Goal: Information Seeking & Learning: Learn about a topic

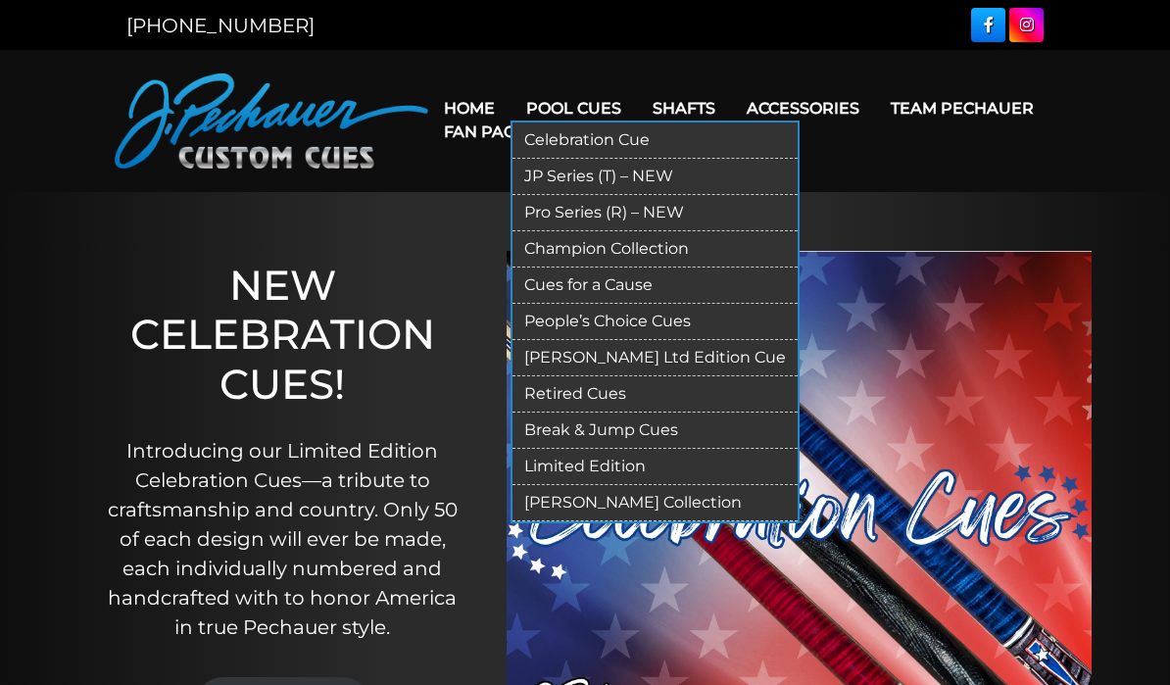
click at [602, 394] on link "Retired Cues" at bounding box center [654, 394] width 285 height 36
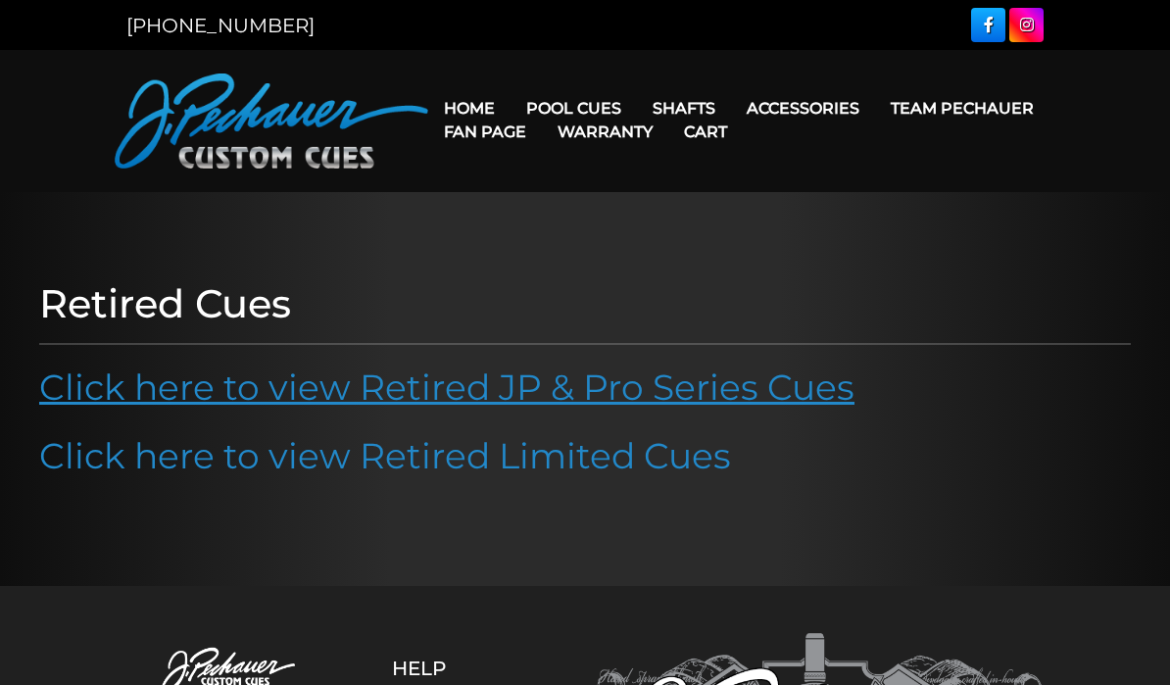
click at [722, 386] on link "Click here to view Retired JP & Pro Series Cues" at bounding box center [446, 386] width 815 height 43
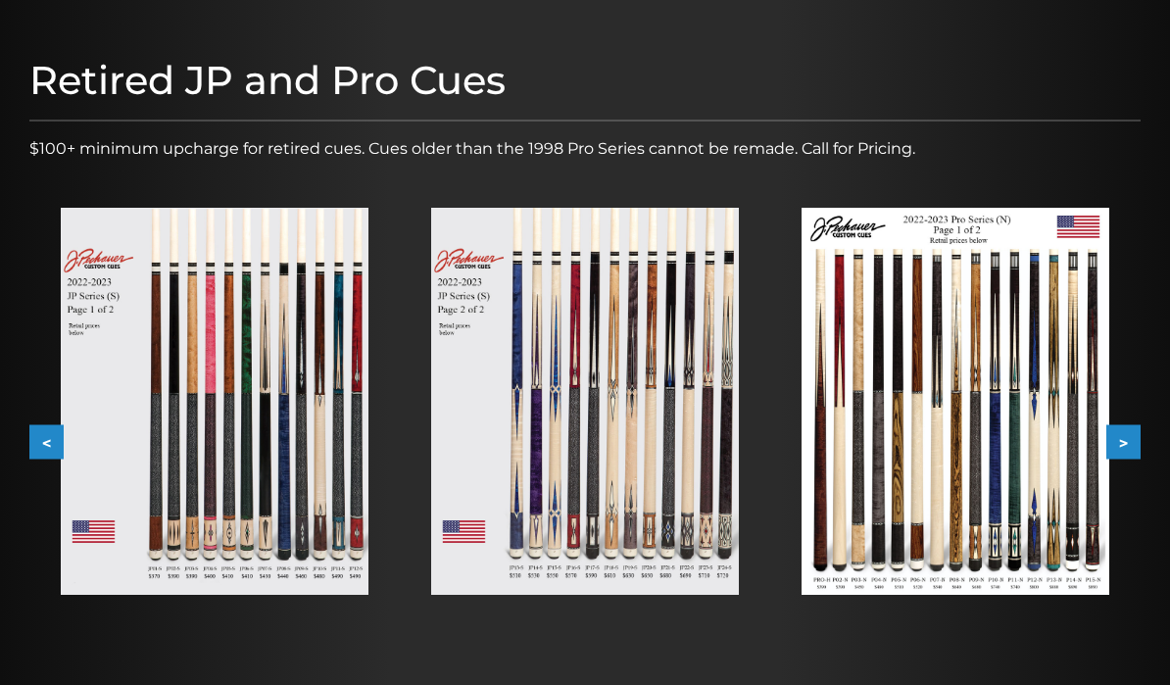
scroll to position [217, 0]
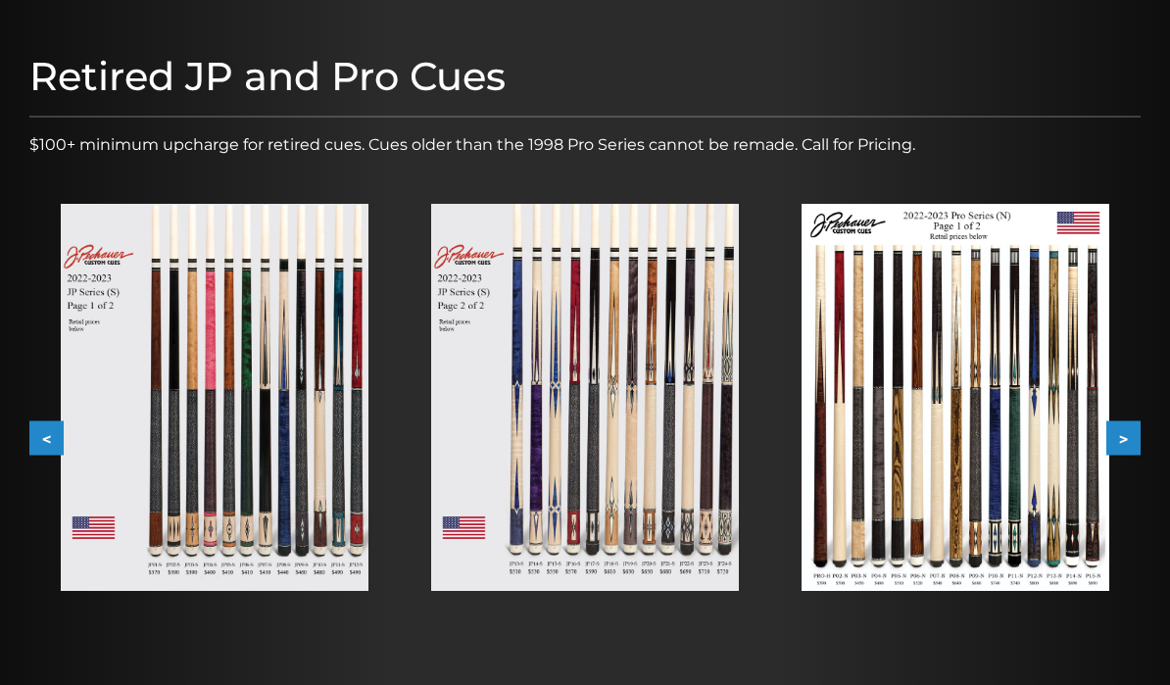
click at [1137, 428] on button ">" at bounding box center [1123, 437] width 34 height 34
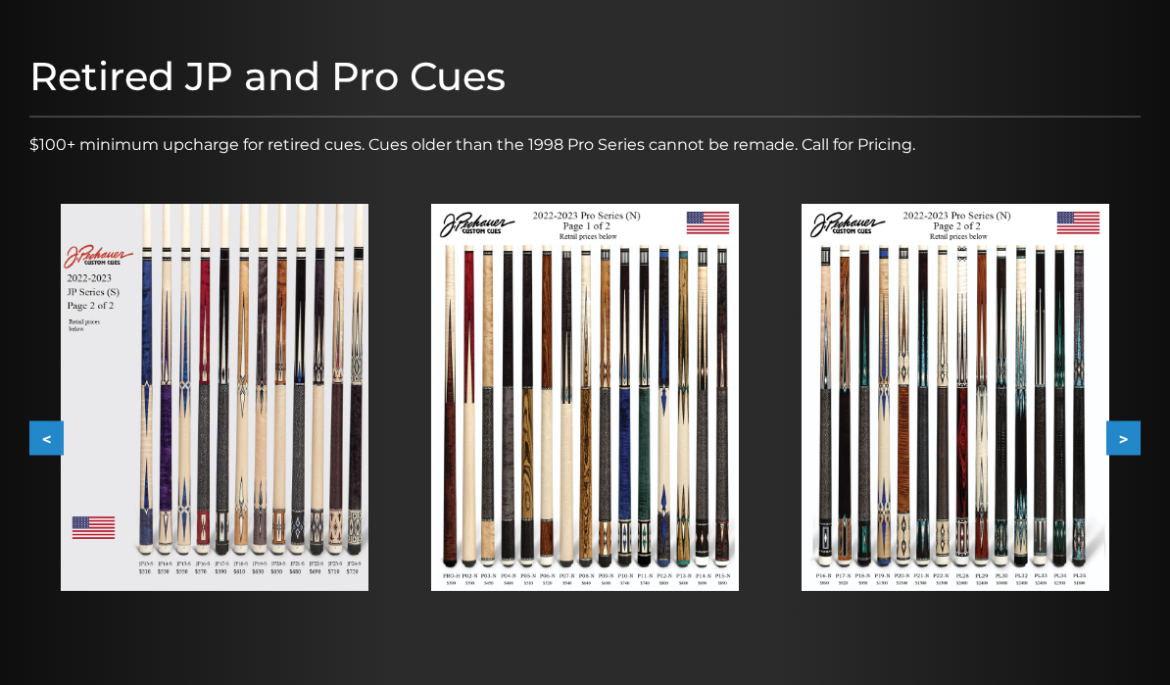
click at [1139, 442] on button ">" at bounding box center [1123, 437] width 34 height 34
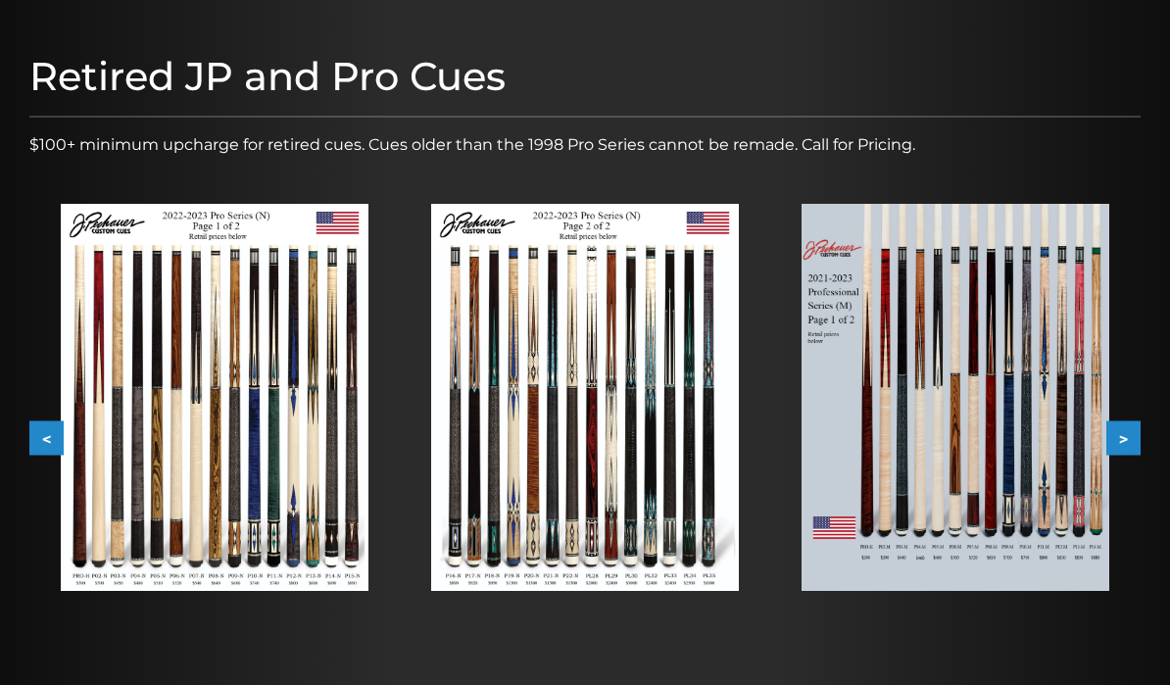
click at [1136, 432] on button ">" at bounding box center [1123, 437] width 34 height 34
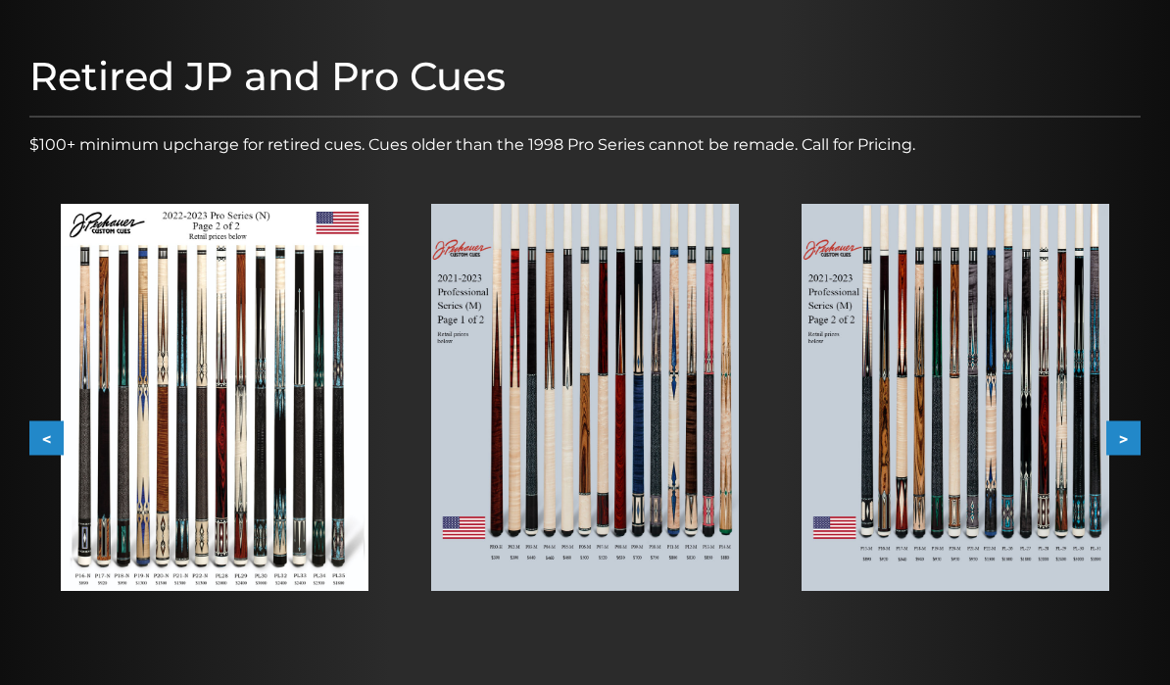
click at [1137, 436] on button ">" at bounding box center [1123, 437] width 34 height 34
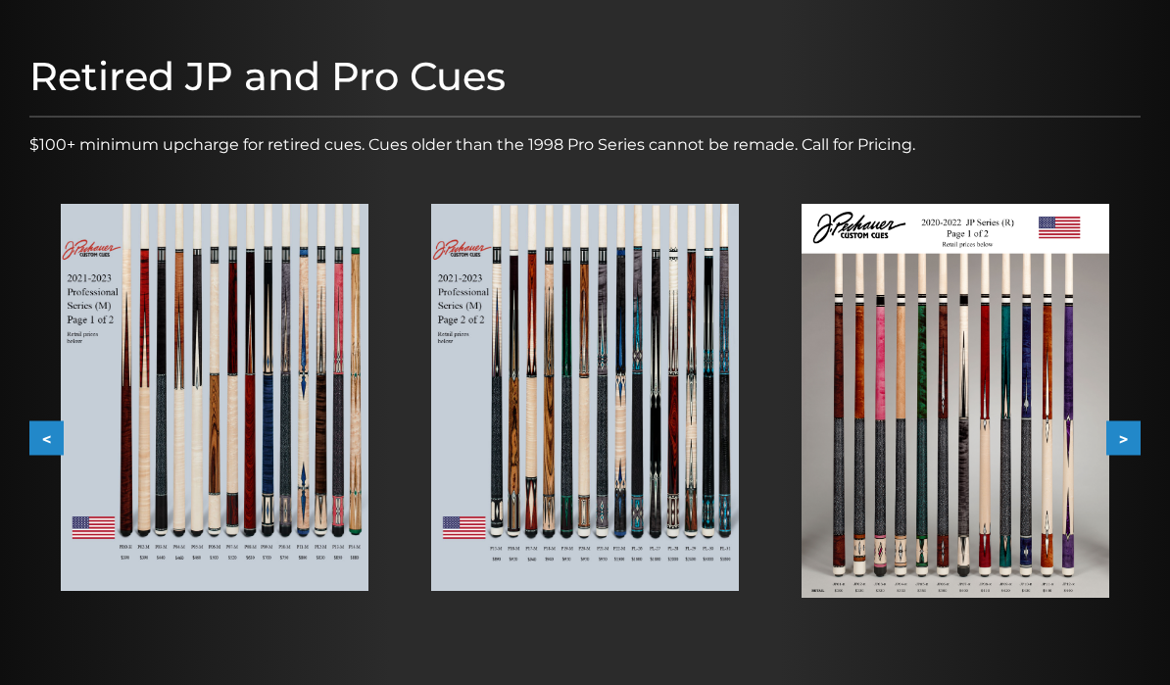
click at [1139, 433] on button ">" at bounding box center [1123, 437] width 34 height 34
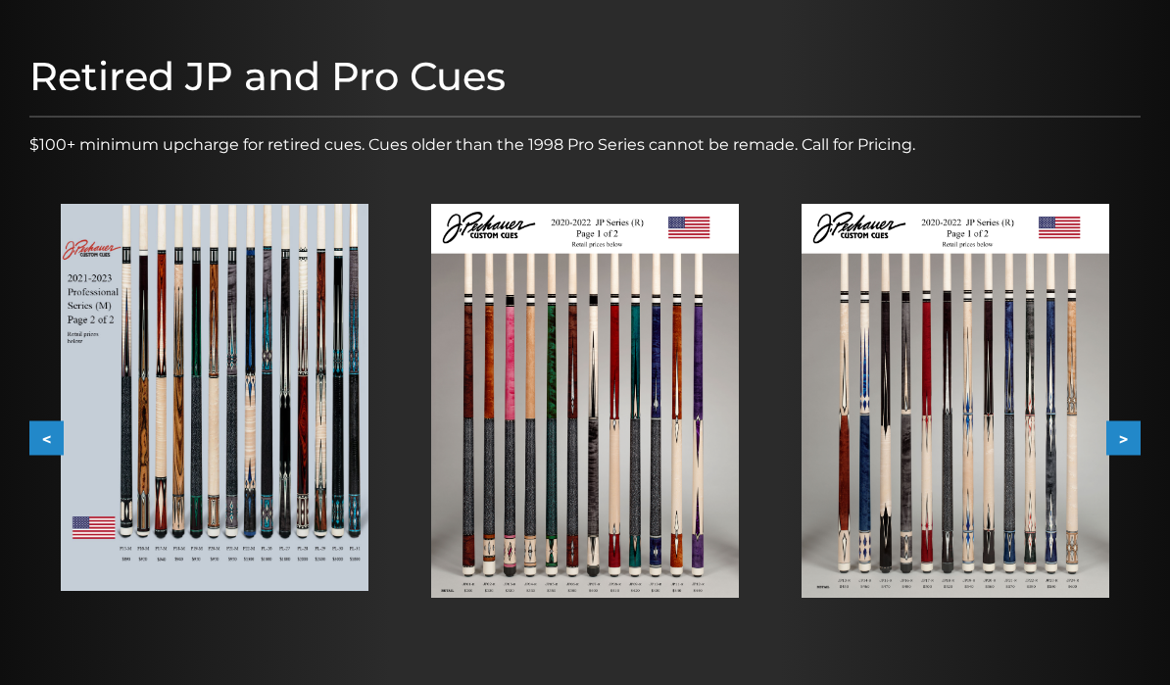
click at [1137, 437] on button ">" at bounding box center [1123, 437] width 34 height 34
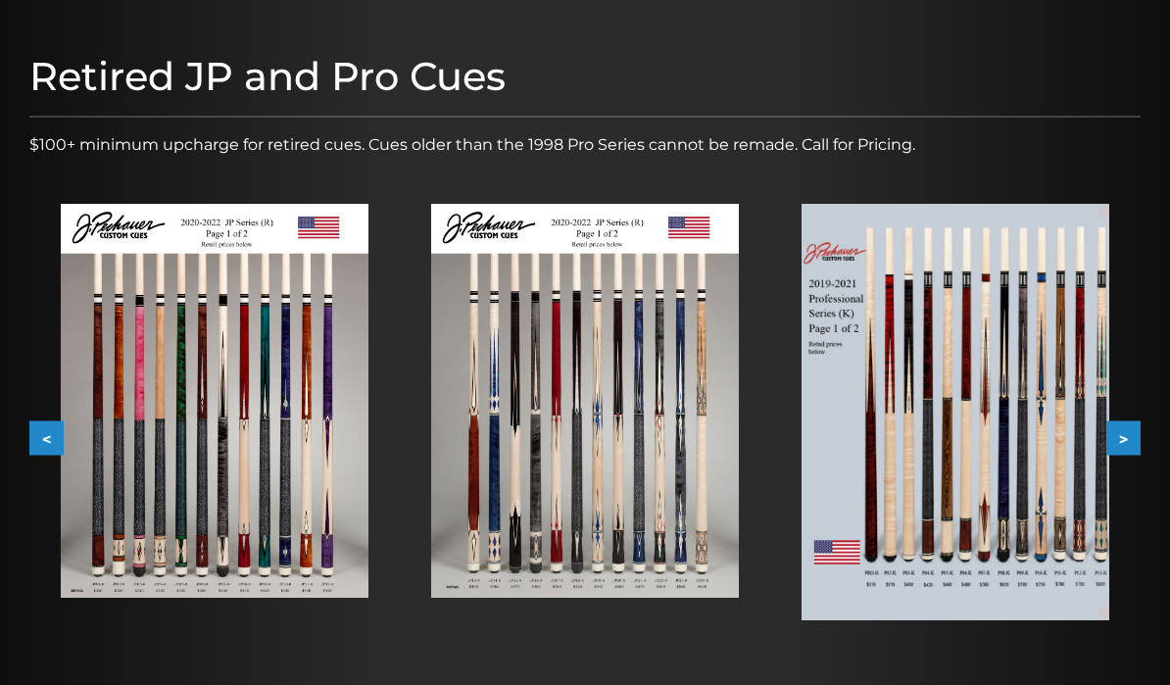
click at [1133, 437] on button ">" at bounding box center [1123, 437] width 34 height 34
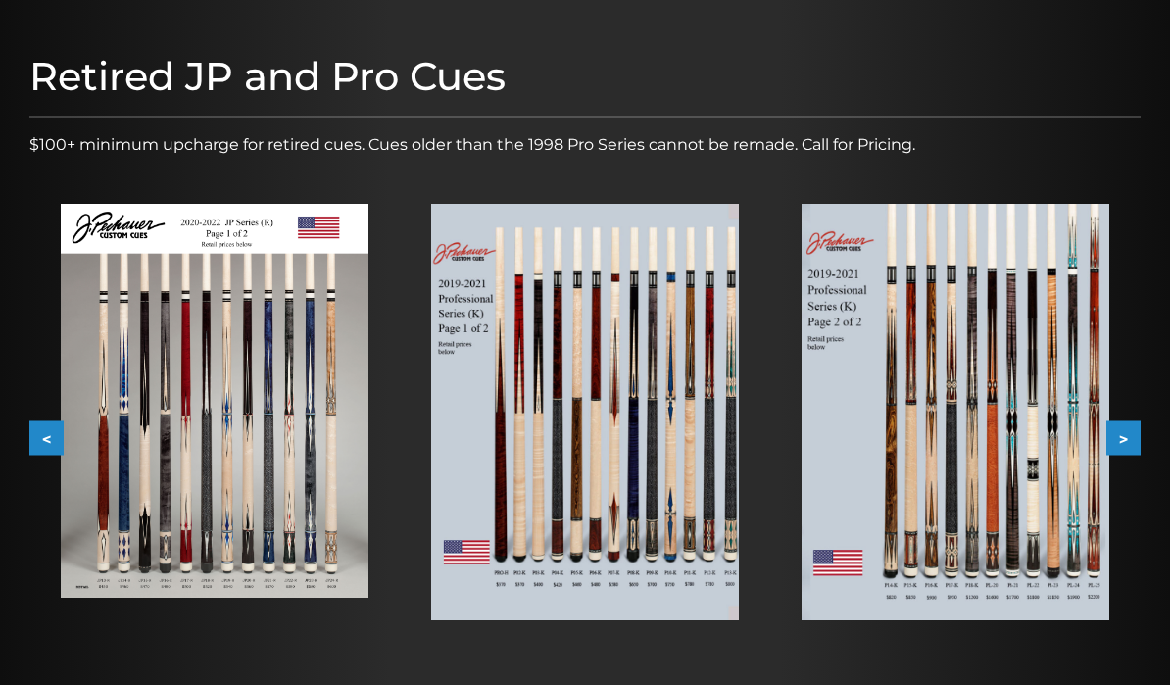
click at [1136, 439] on button ">" at bounding box center [1123, 437] width 34 height 34
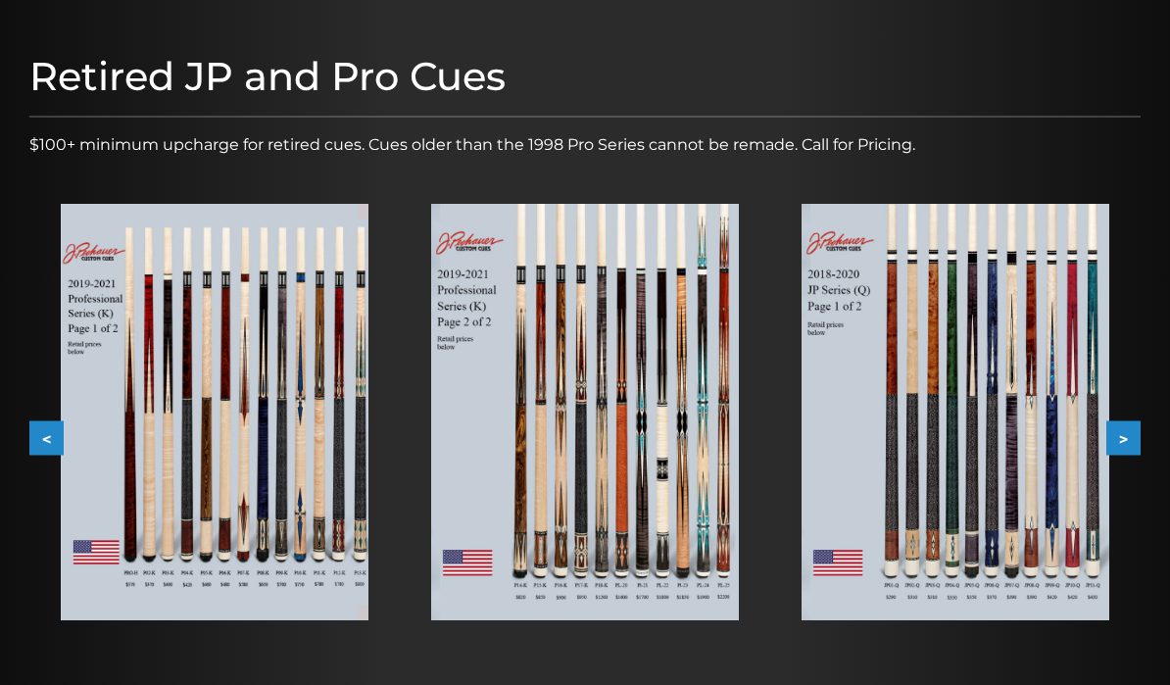
click at [1137, 437] on button ">" at bounding box center [1123, 437] width 34 height 34
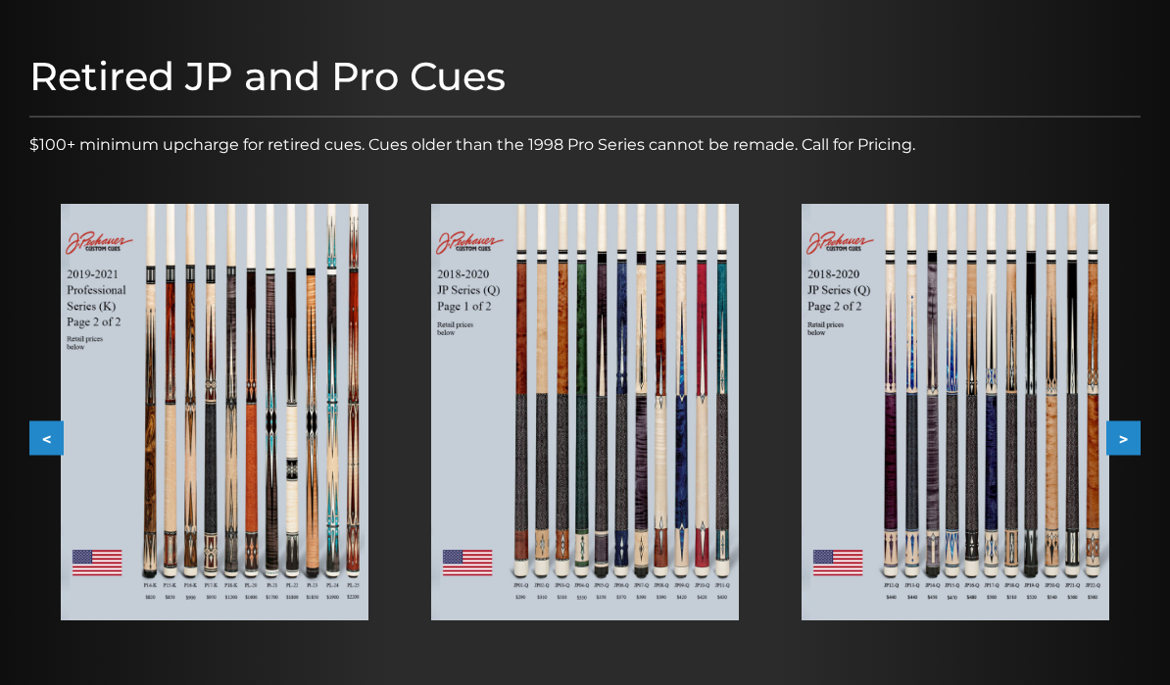
click at [1133, 441] on button ">" at bounding box center [1123, 437] width 34 height 34
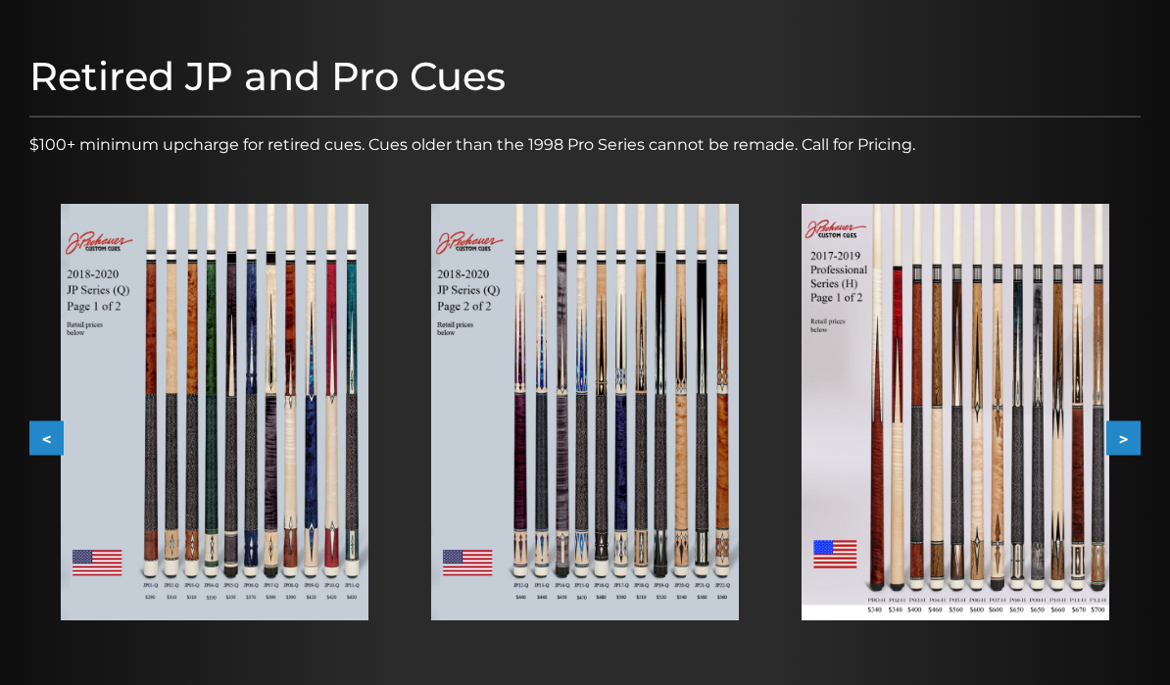
click at [1133, 439] on button ">" at bounding box center [1123, 437] width 34 height 34
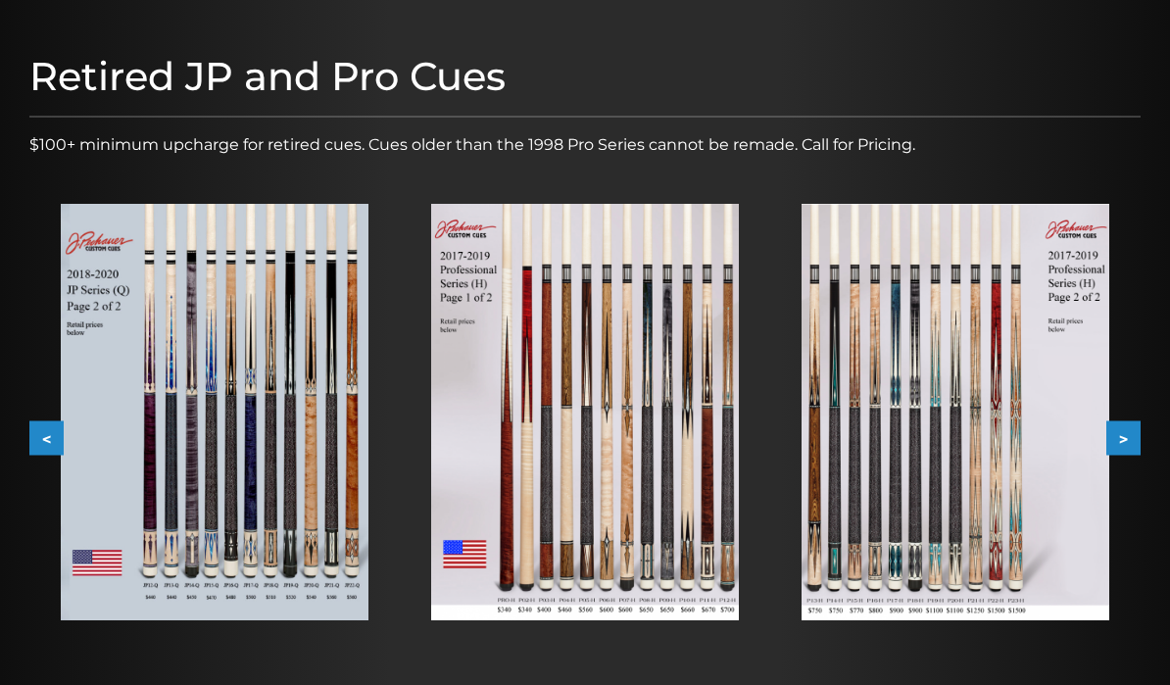
click at [1129, 439] on button ">" at bounding box center [1123, 437] width 34 height 34
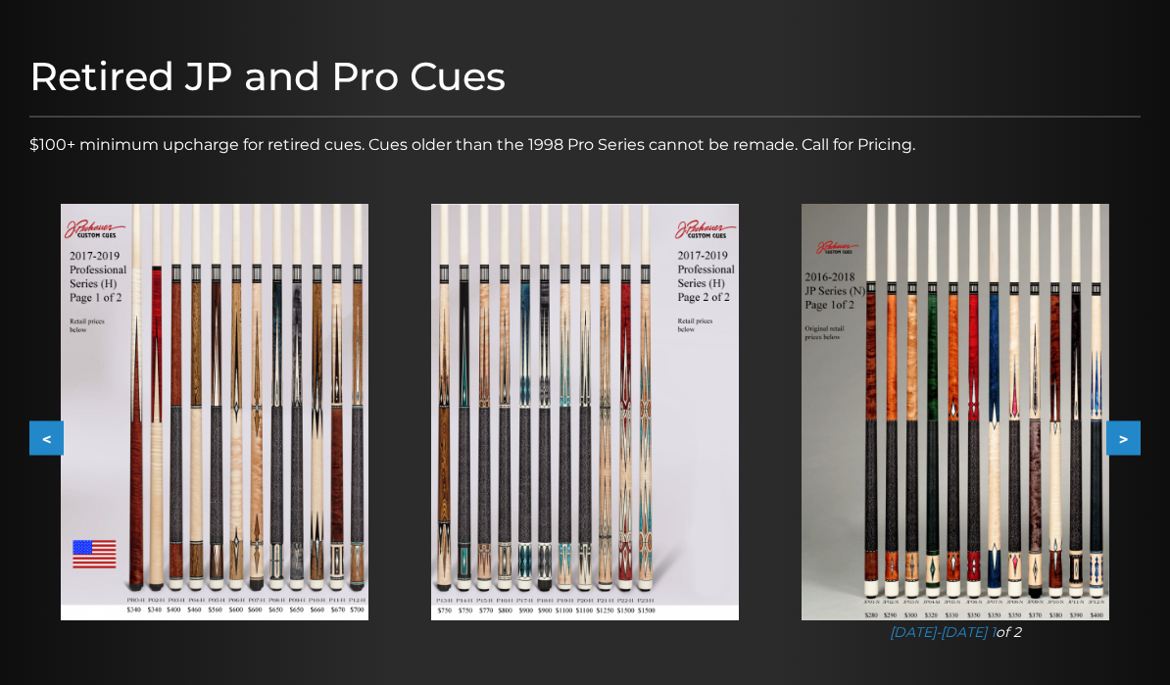
click at [1128, 440] on button ">" at bounding box center [1123, 437] width 34 height 34
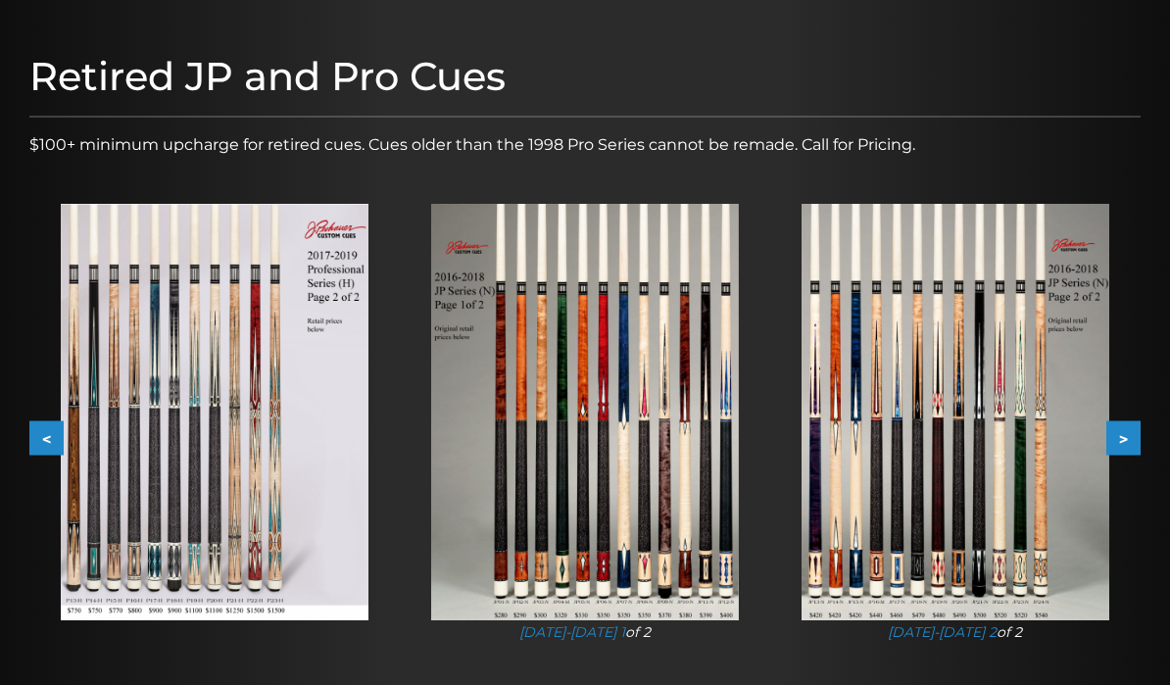
click at [1124, 444] on button ">" at bounding box center [1123, 437] width 34 height 34
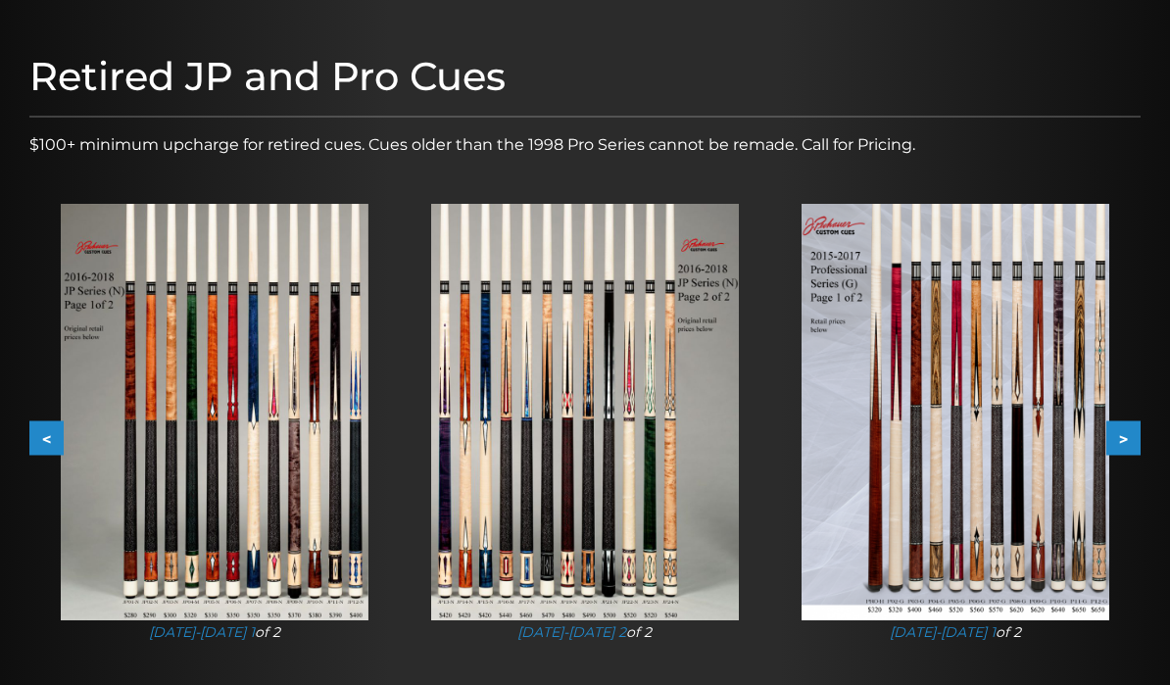
click at [789, 479] on div "2015-2017 1 of 2" at bounding box center [955, 423] width 370 height 502
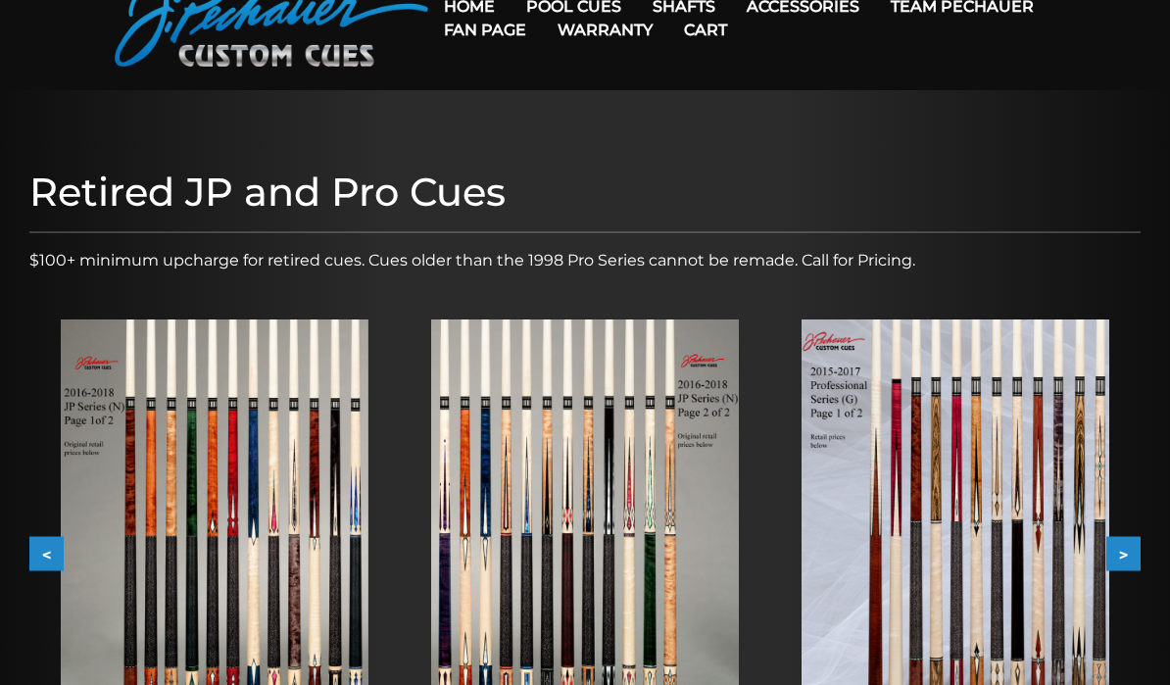
scroll to position [0, 0]
